Goal: Information Seeking & Learning: Check status

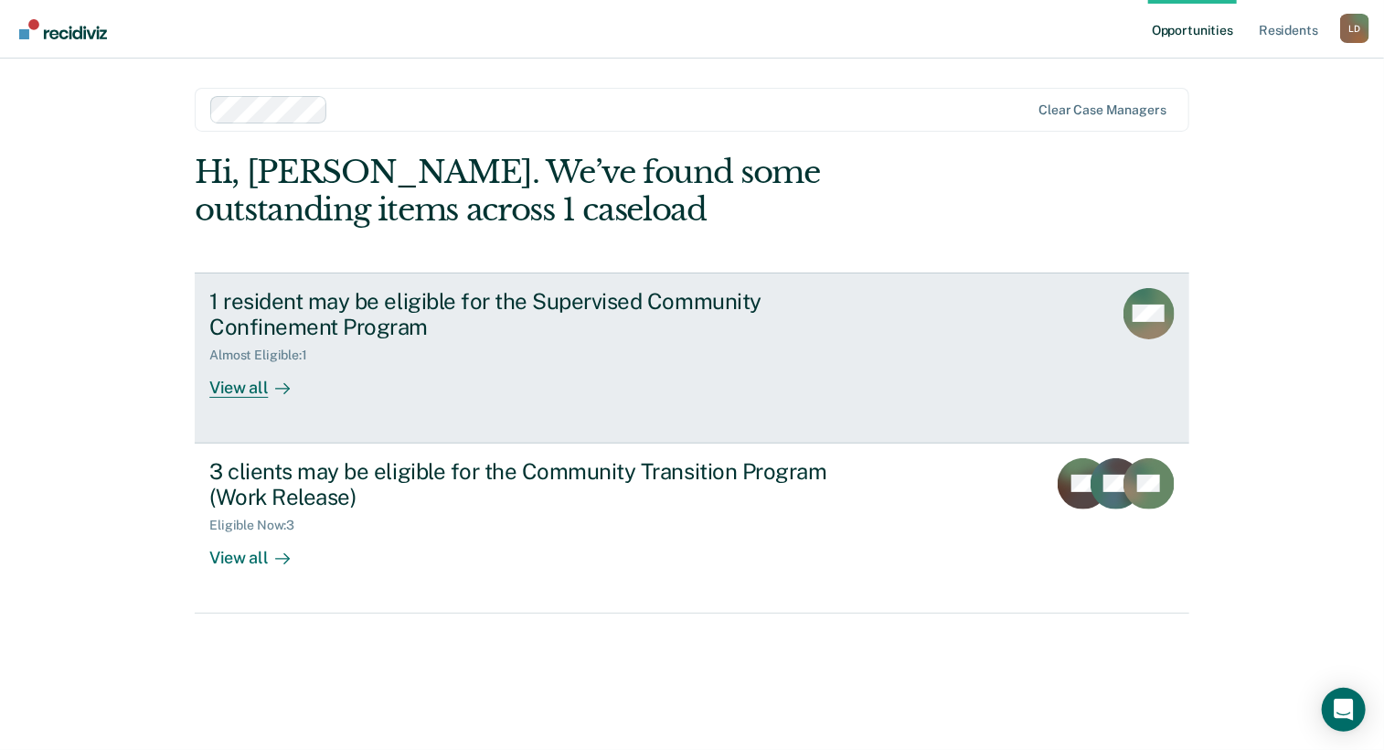
click at [245, 382] on div "View all" at bounding box center [260, 381] width 102 height 36
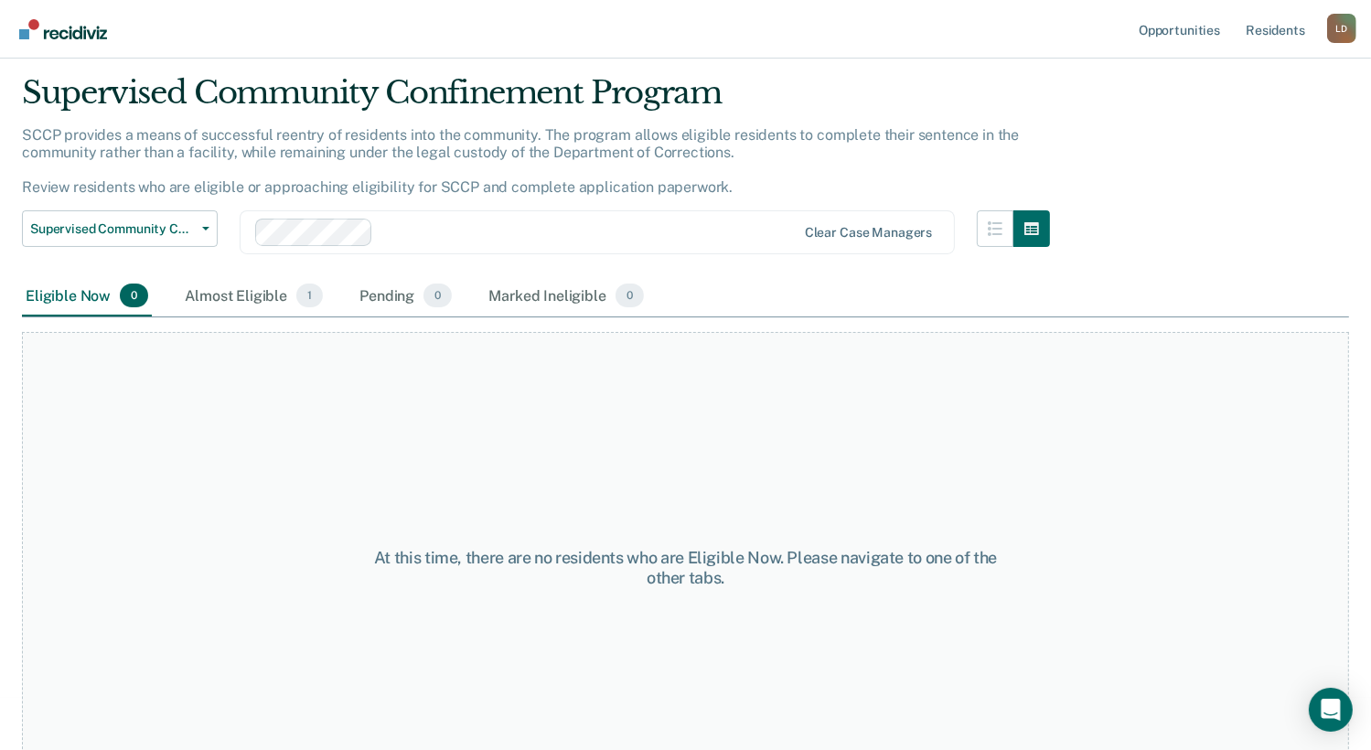
scroll to position [104, 0]
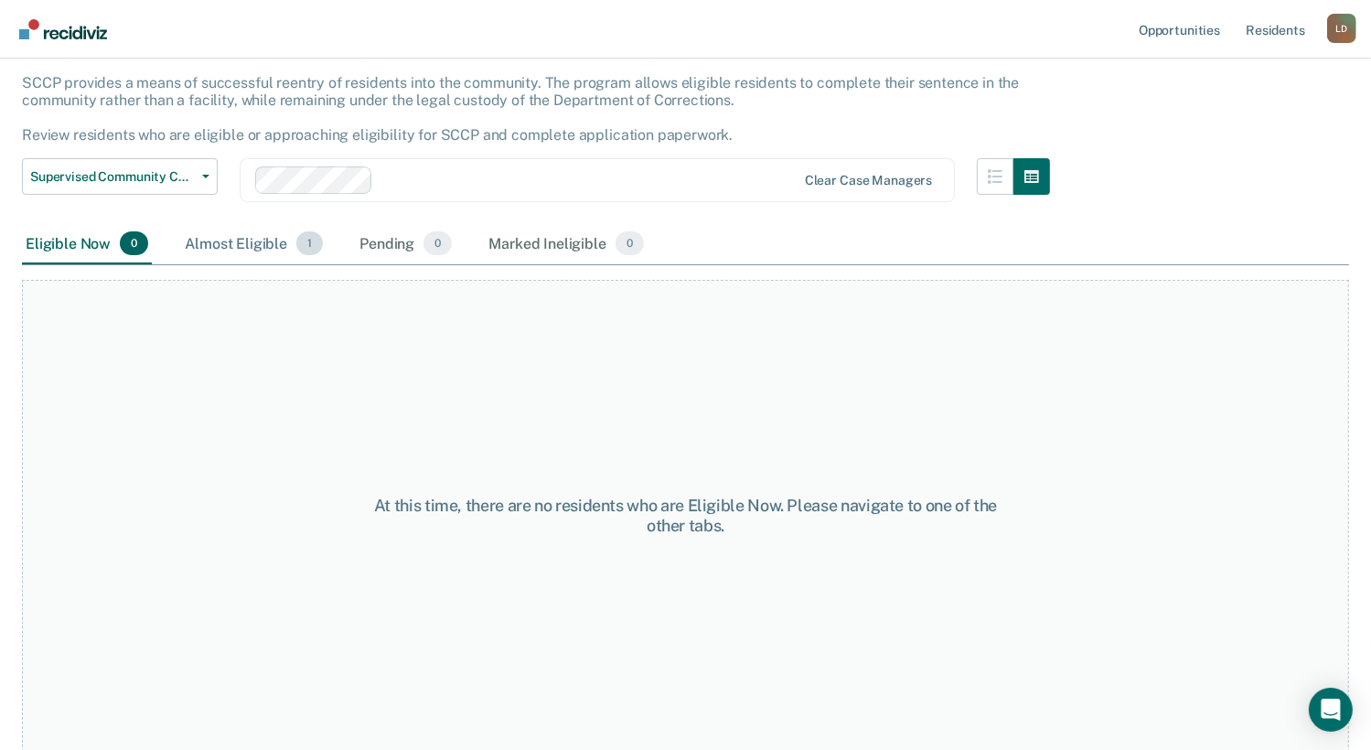
click at [252, 245] on div "Almost Eligible 1" at bounding box center [253, 244] width 145 height 40
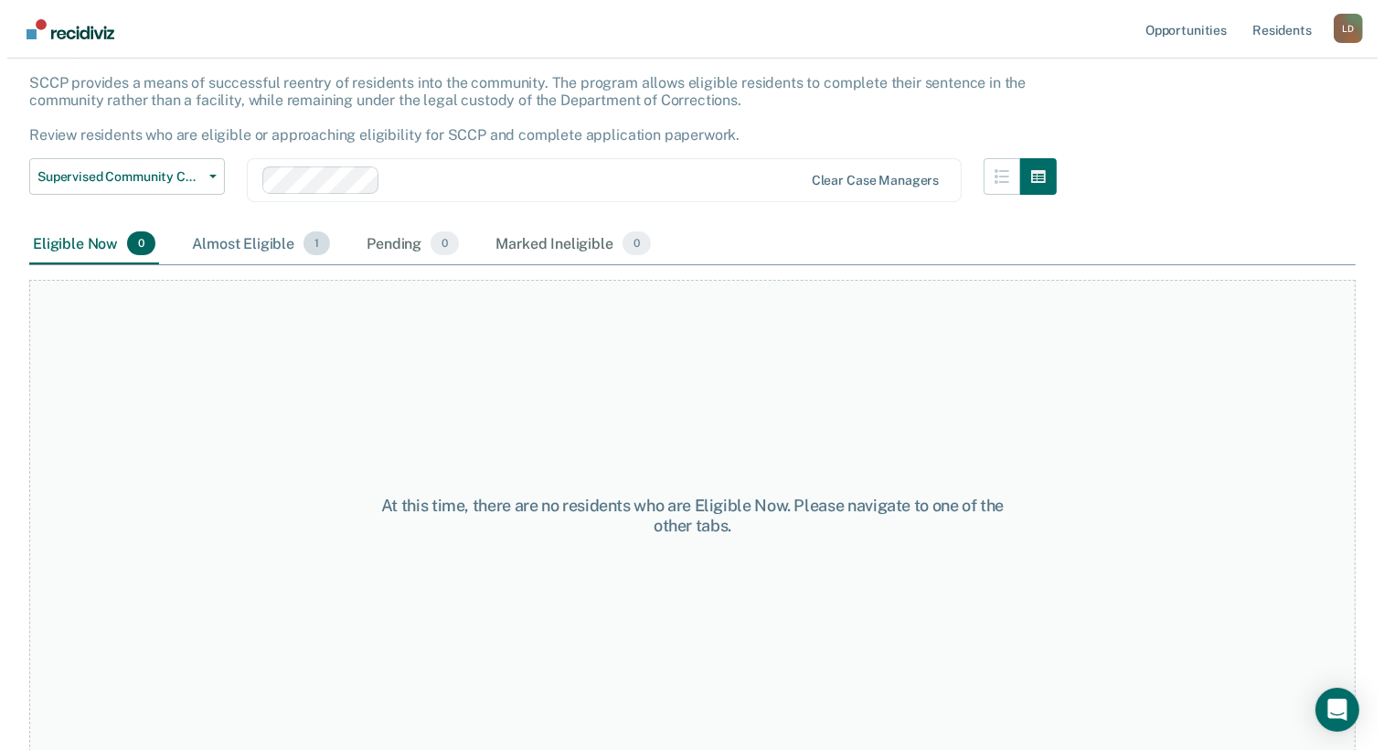
scroll to position [0, 0]
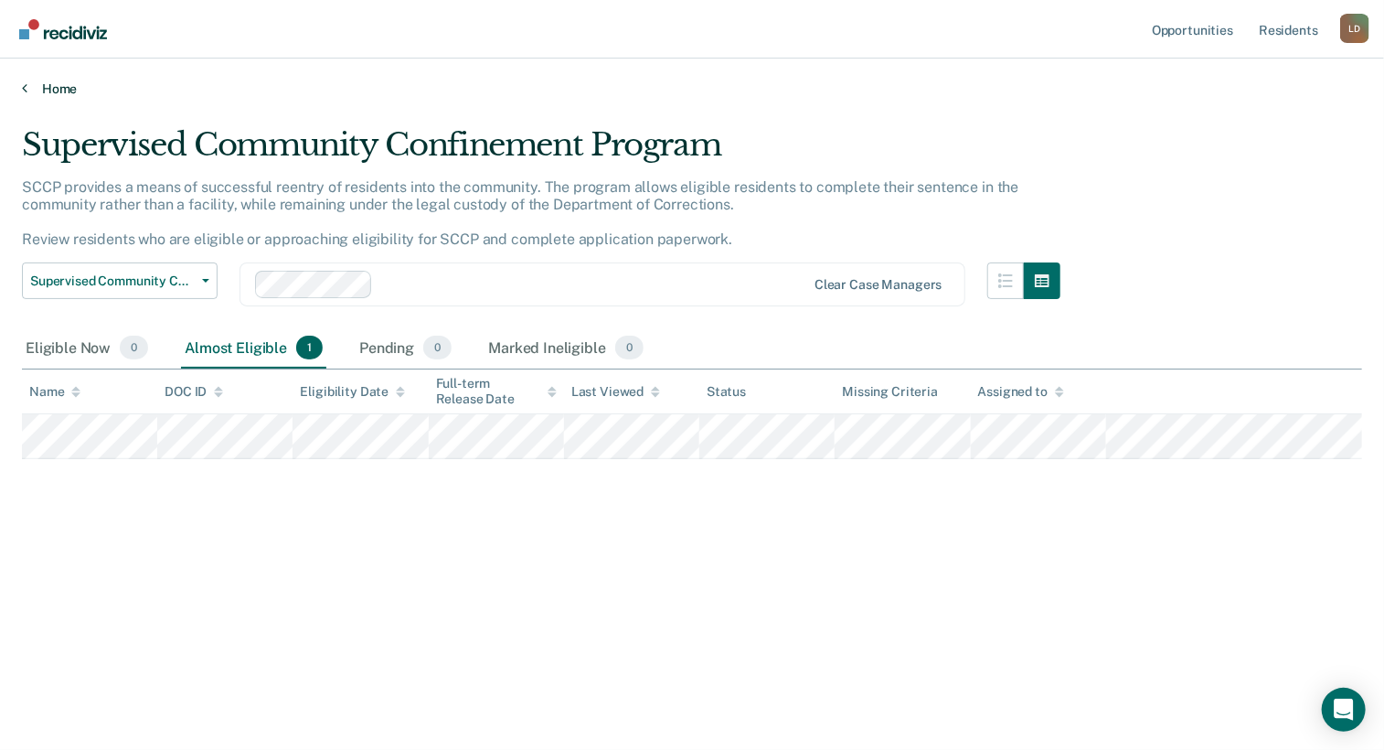
click at [40, 92] on link "Home" at bounding box center [692, 88] width 1340 height 16
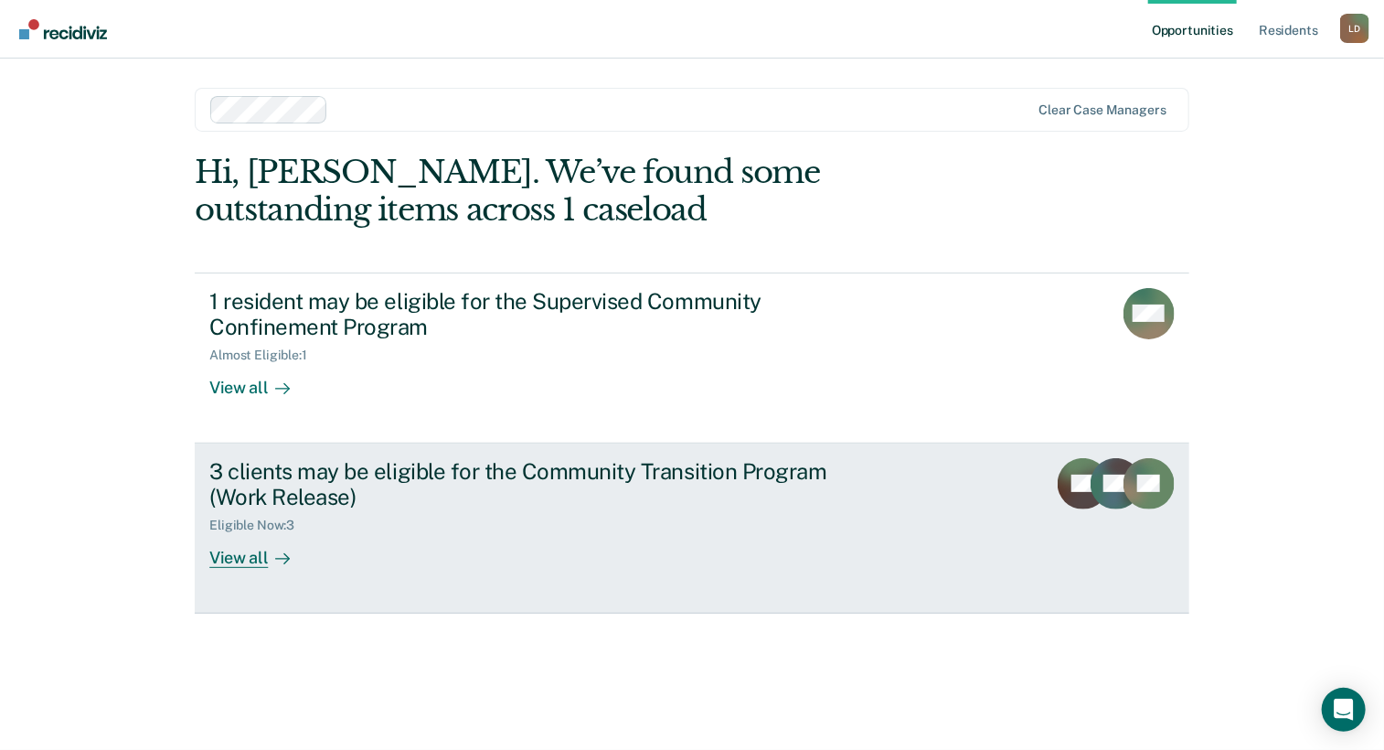
click at [525, 489] on div "3 clients may be eligible for the Community Transition Program (Work Release)" at bounding box center [530, 484] width 642 height 53
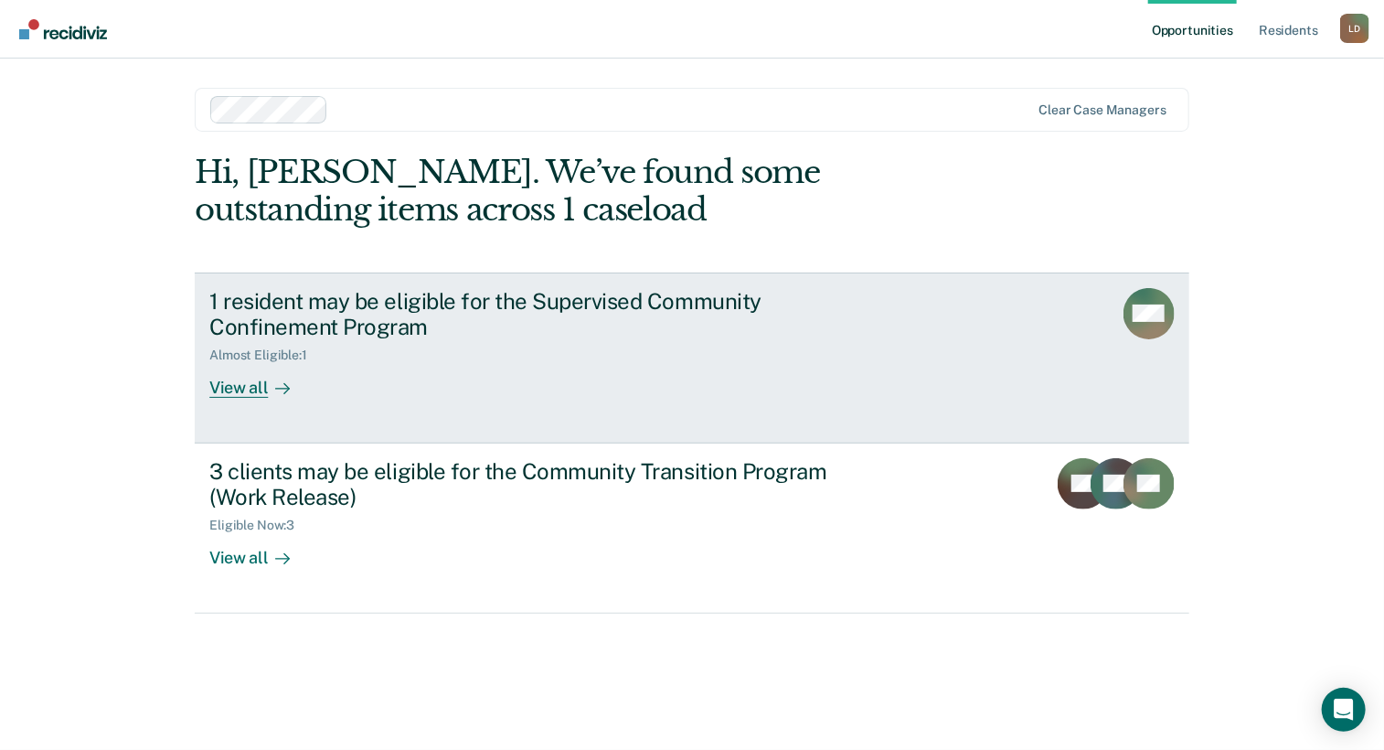
click at [906, 340] on link "1 resident may be eligible for the Supervised Community Confinement Program Alm…" at bounding box center [692, 357] width 995 height 171
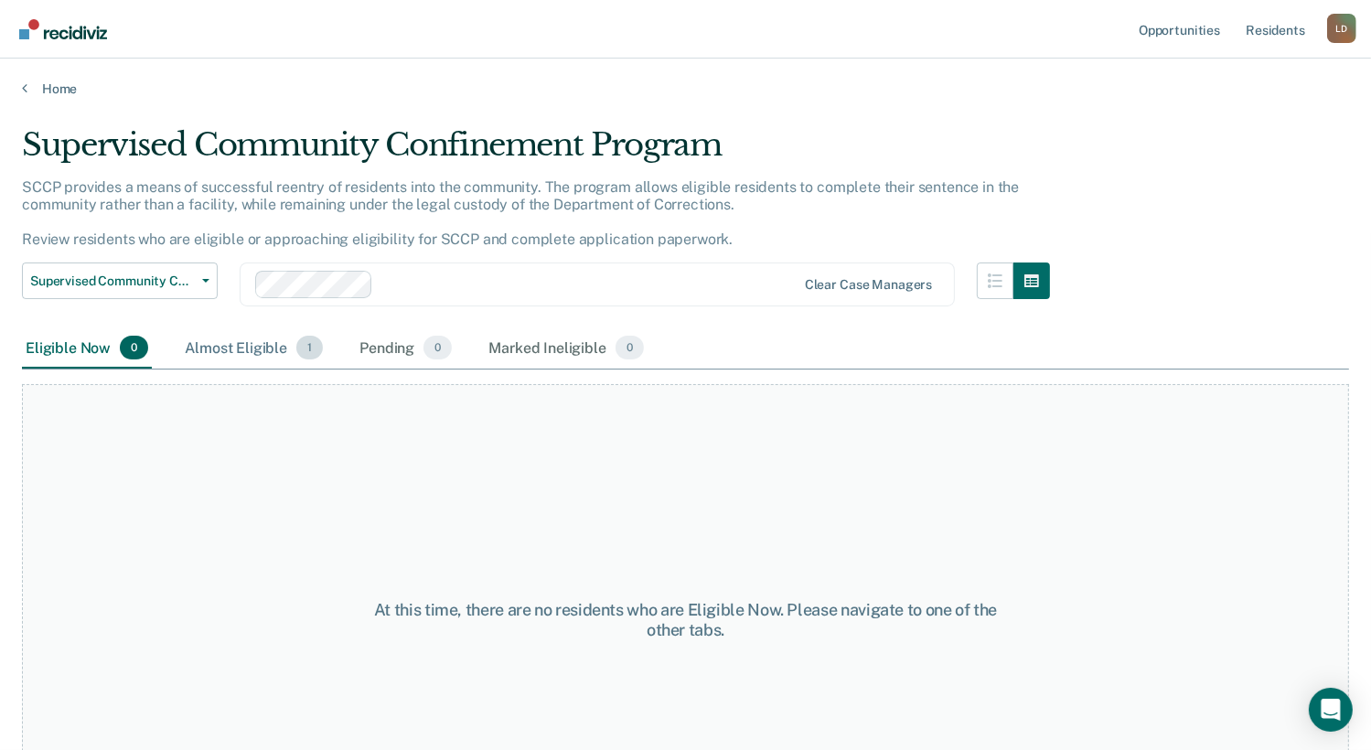
click at [260, 353] on div "Almost Eligible 1" at bounding box center [253, 348] width 145 height 40
